Goal: Task Accomplishment & Management: Complete application form

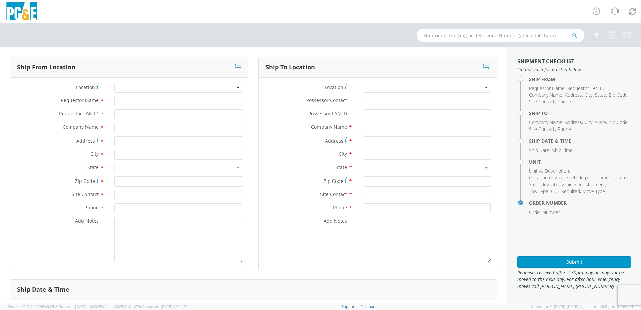
select select "2041093"
click at [119, 98] on input "Requestor Name *" at bounding box center [178, 101] width 129 height 10
type input "[PERSON_NAME]"
type input "WBM7"
type input "Enoven"
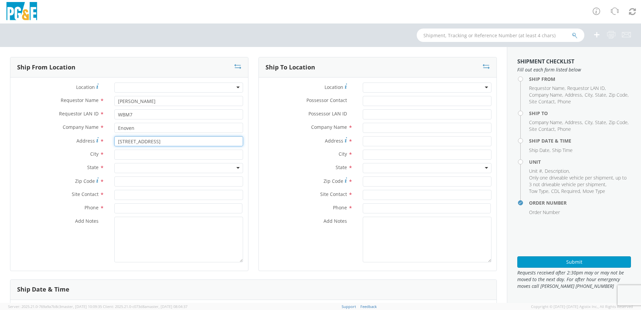
type input "[STREET_ADDRESS]"
type input "[PERSON_NAME]"
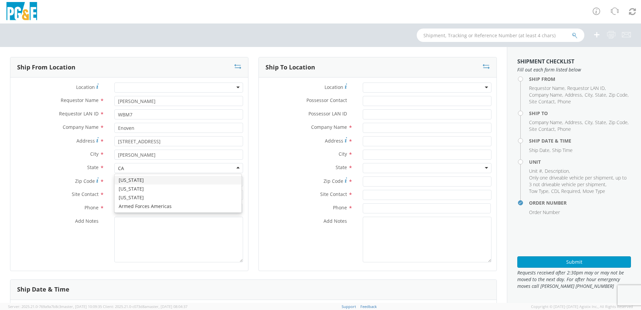
type input "CA"
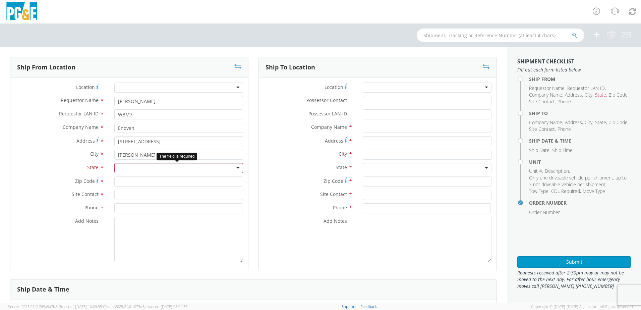
click at [127, 167] on div at bounding box center [178, 168] width 129 height 10
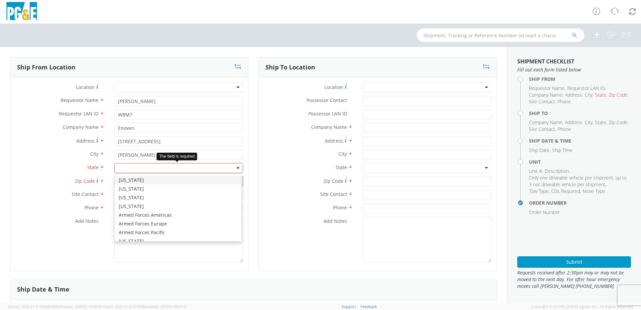
type input "c"
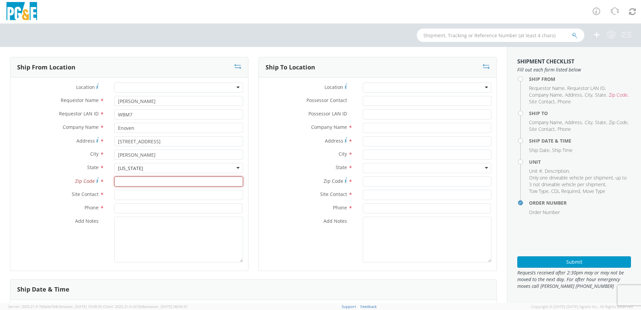
click at [128, 181] on input "Zip Code *" at bounding box center [178, 181] width 129 height 10
type input "96003"
click at [120, 193] on input "text" at bounding box center [178, 195] width 129 height 10
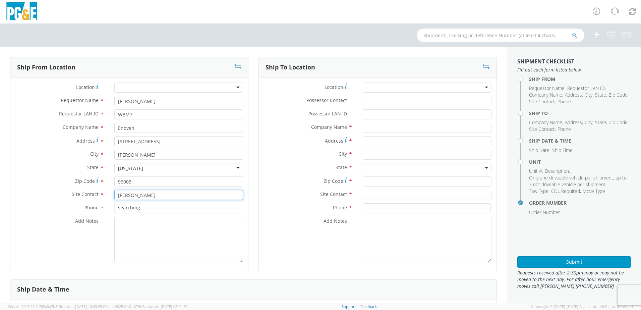
type input "[PERSON_NAME]"
type input "[PHONE_NUMBER]"
click at [367, 89] on div at bounding box center [427, 87] width 129 height 10
click at [391, 89] on div at bounding box center [427, 87] width 129 height 10
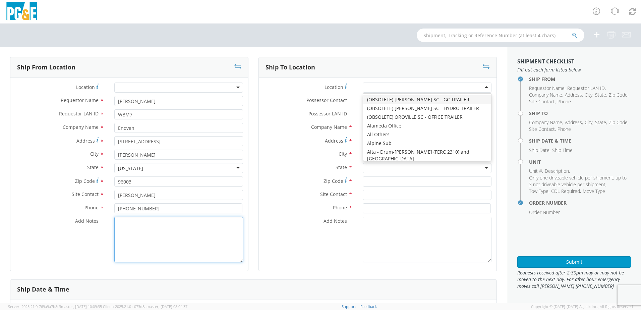
click at [160, 241] on textarea "Add Notes *" at bounding box center [178, 240] width 129 height 46
type textarea "s"
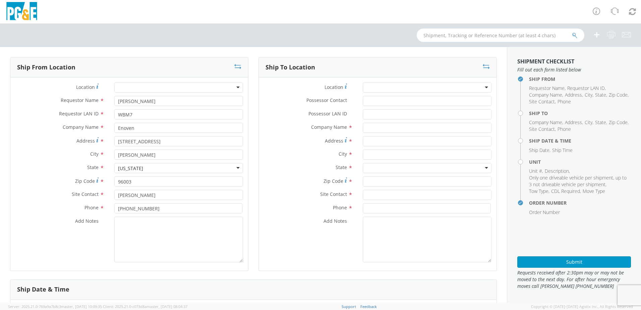
click at [368, 91] on div at bounding box center [427, 87] width 129 height 10
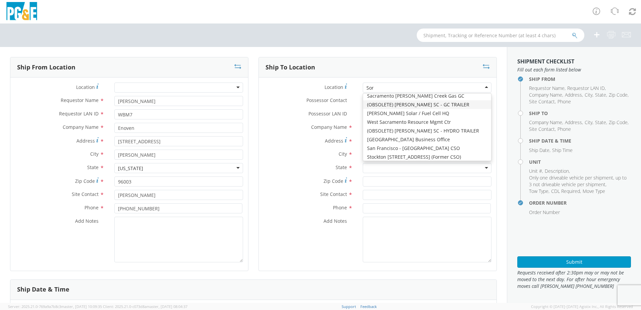
scroll to position [2, 0]
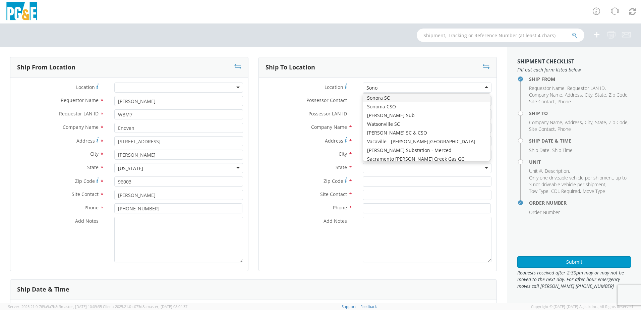
type input "Sonor"
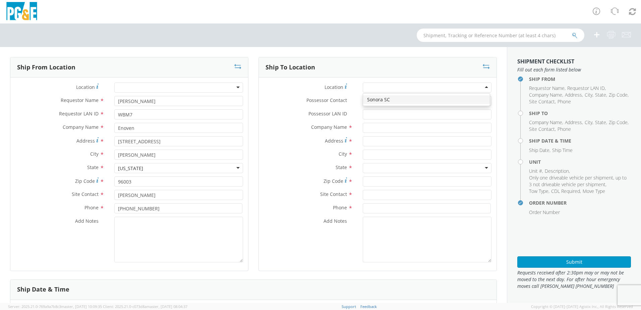
type input "PG&E"
type input "[STREET_ADDRESS]"
type input "[GEOGRAPHIC_DATA]"
type input "95370"
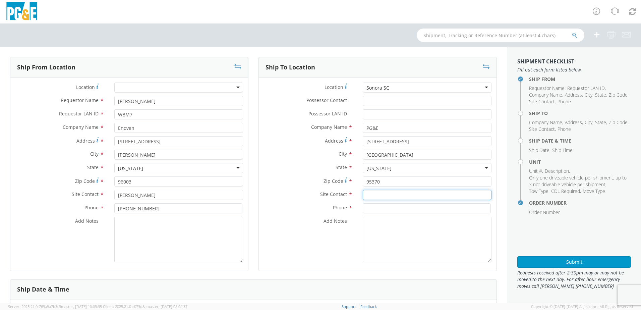
click at [376, 196] on input "text" at bounding box center [427, 195] width 129 height 10
paste input "[PERSON_NAME]"
type input "[PERSON_NAME]"
click at [367, 206] on input at bounding box center [427, 208] width 128 height 10
paste input "[PHONE_NUMBER]"
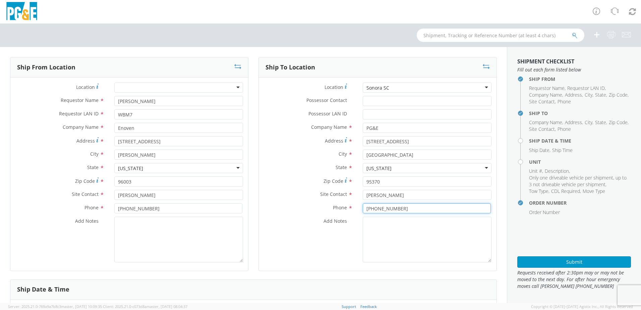
type input "[PHONE_NUMBER]"
click at [372, 229] on textarea "Add Notes *" at bounding box center [427, 240] width 129 height 46
click at [413, 220] on textarea "ALT CONTACT:" at bounding box center [427, 240] width 129 height 46
paste textarea "[PERSON_NAME] @ [PHONE_NUMBER]"
click at [396, 227] on textarea "ALT CONTACT: [PERSON_NAME] @ [PHONE_NUMBER] GARAGE:" at bounding box center [427, 240] width 129 height 46
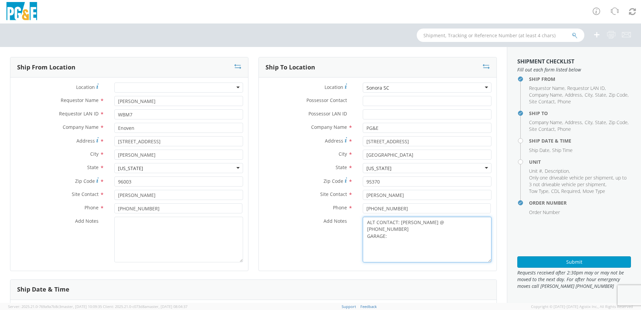
paste textarea "[PHONE_NUMBER]"
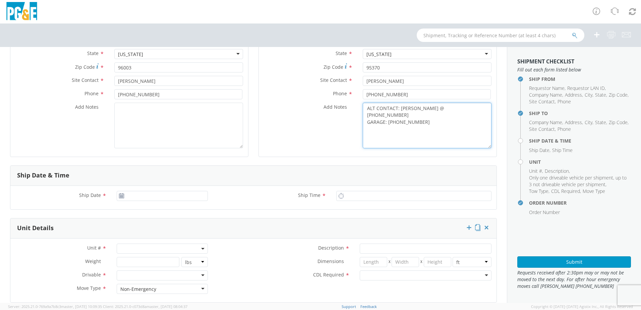
scroll to position [134, 0]
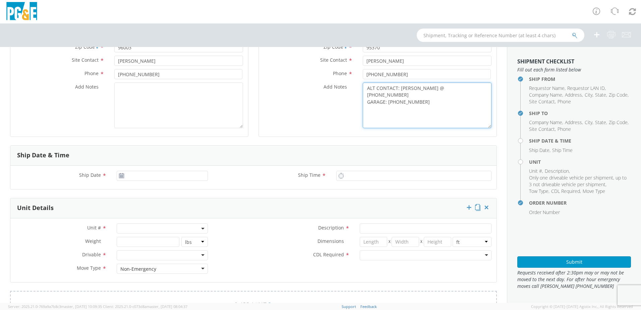
type textarea "ALT CONTACT: [PERSON_NAME] @ [PHONE_NUMBER] GARAGE: [PHONE_NUMBER]"
click at [122, 174] on use at bounding box center [121, 175] width 5 height 5
click at [121, 176] on icon at bounding box center [122, 175] width 6 height 5
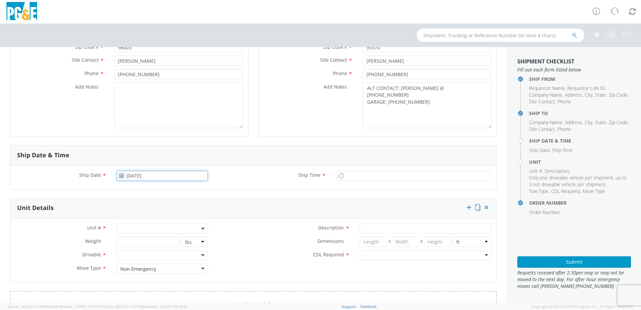
click at [133, 176] on input "[DATE]" at bounding box center [162, 176] width 91 height 10
click at [171, 231] on td "16" at bounding box center [176, 228] width 12 height 10
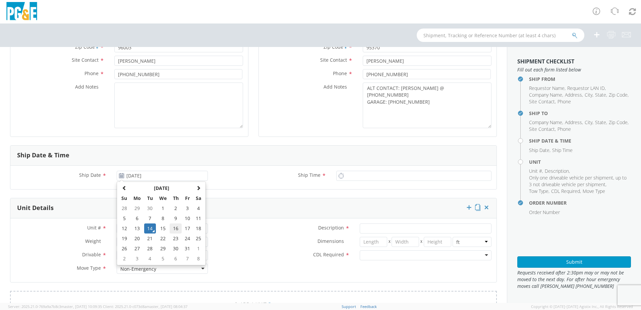
type input "[DATE]"
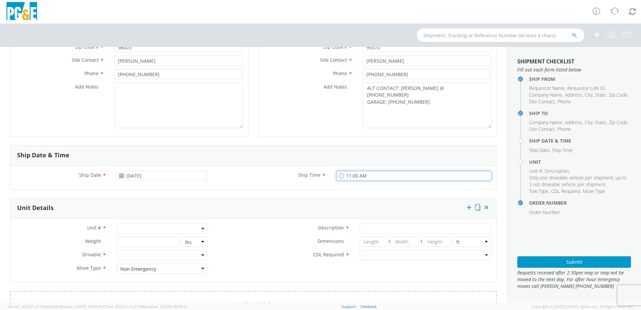
click at [347, 175] on input "11:00 AM" at bounding box center [413, 176] width 155 height 10
type input "8:00 AM"
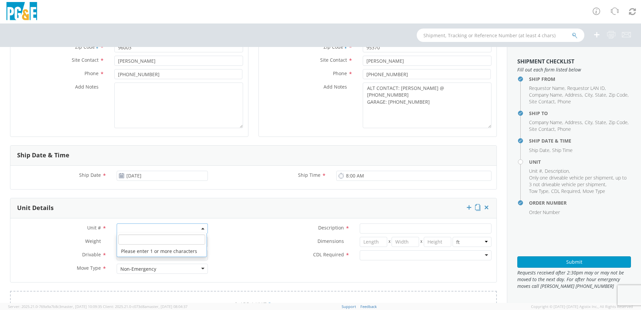
click at [119, 228] on span at bounding box center [162, 228] width 91 height 10
click at [121, 240] on input "search" at bounding box center [161, 239] width 87 height 10
paste input "B42602"
type input "B42602"
type input "PICKUP; 3/4T 4X2"
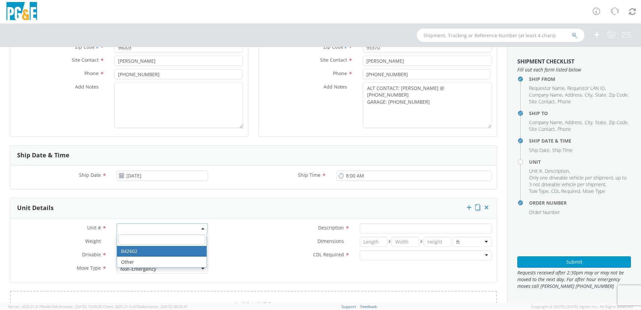
type input "0"
select select "B42602"
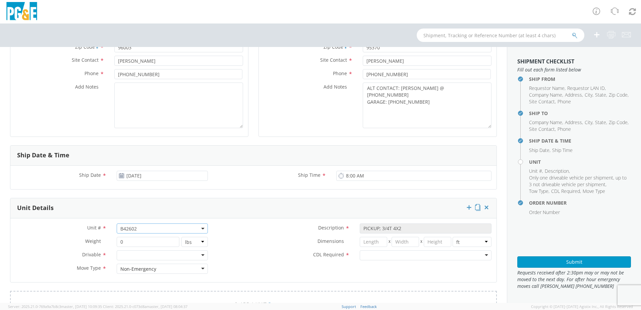
click at [139, 255] on div at bounding box center [162, 255] width 91 height 10
click at [380, 250] on div at bounding box center [426, 255] width 132 height 10
click at [244, 263] on div "CDL Required * N - CDL Not Required N - CDL Not Required N - CDL Not Required Y…" at bounding box center [355, 256] width 284 height 13
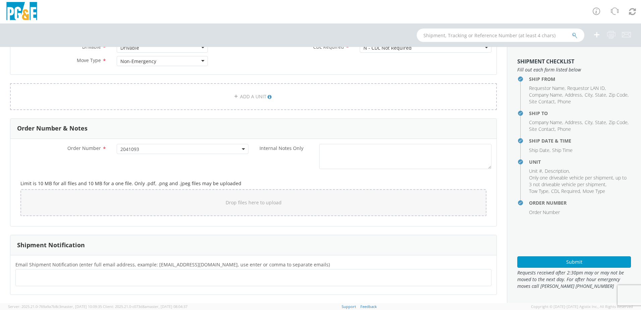
scroll to position [342, 0]
click at [27, 277] on ul at bounding box center [253, 277] width 470 height 11
click at [51, 272] on ul at bounding box center [253, 277] width 470 height 11
paste input "text"
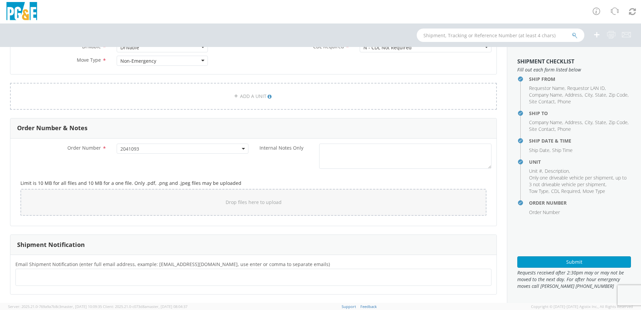
paste input "text"
click at [57, 275] on ul at bounding box center [253, 277] width 470 height 11
paste input "[EMAIL_ADDRESS][DOMAIN_NAME]"
type input "[EMAIL_ADDRESS][DOMAIN_NAME]"
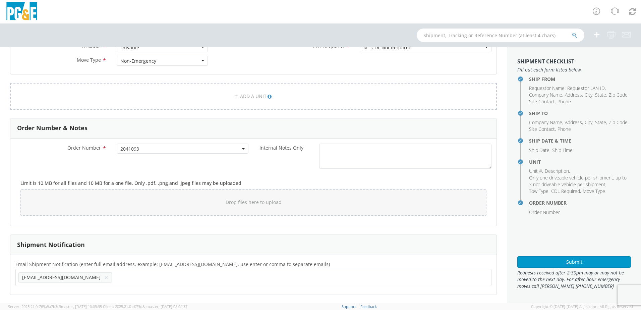
click at [110, 278] on ul "[EMAIL_ADDRESS][DOMAIN_NAME] ×" at bounding box center [253, 277] width 470 height 11
paste input "[EMAIL_ADDRESS][DOMAIN_NAME]"
type input "[EMAIL_ADDRESS][DOMAIN_NAME]"
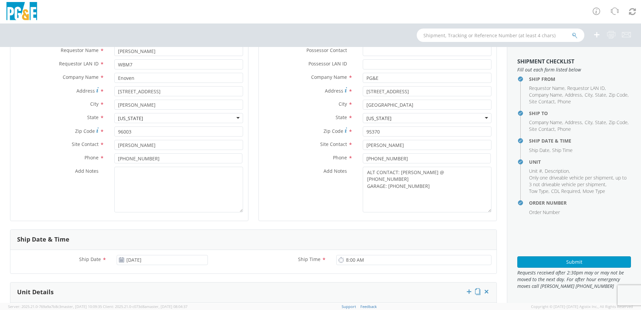
scroll to position [41, 0]
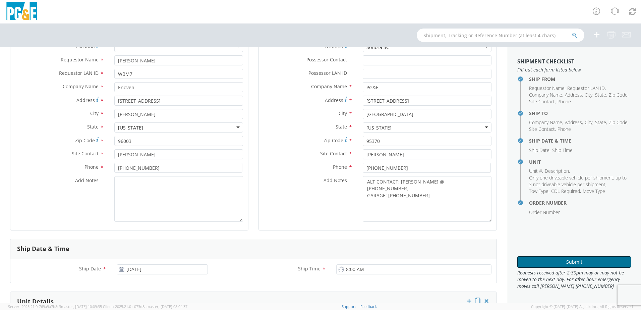
click at [552, 262] on button "Submit" at bounding box center [574, 261] width 114 height 11
